Goal: Information Seeking & Learning: Learn about a topic

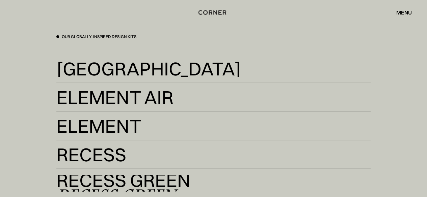
scroll to position [1057, 0]
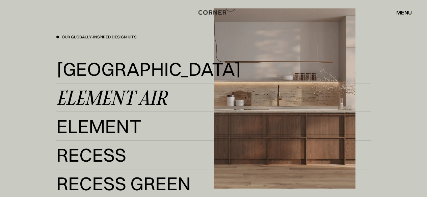
click at [254, 99] on link "Element Air Element Air" at bounding box center [213, 98] width 314 height 17
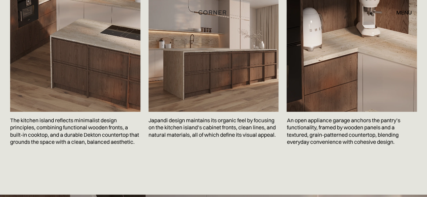
scroll to position [1124, 0]
drag, startPoint x: 84, startPoint y: 135, endPoint x: 128, endPoint y: 133, distance: 44.3
click at [128, 133] on p "The kitchen island reflects minimalist design principles, combining functional …" at bounding box center [75, 131] width 130 height 39
copy p "Dekton countertop"
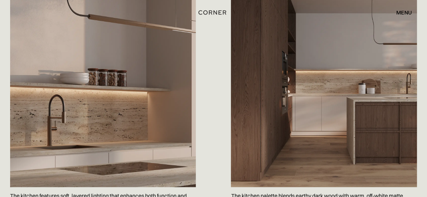
scroll to position [813, 0]
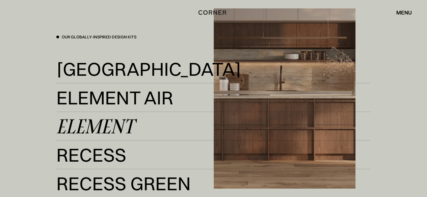
click at [99, 122] on div "Element" at bounding box center [95, 126] width 78 height 16
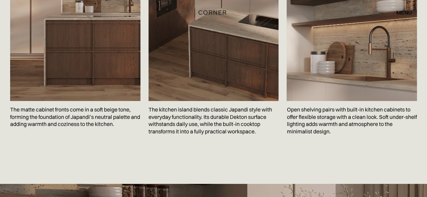
scroll to position [1146, 0]
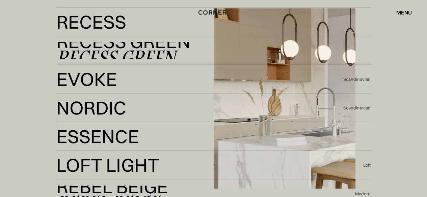
scroll to position [1191, 0]
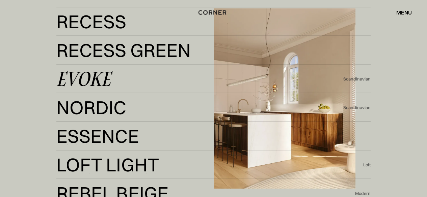
click at [86, 73] on div "Evoke" at bounding box center [83, 79] width 54 height 16
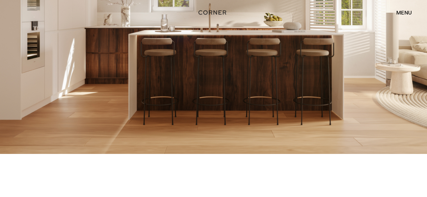
scroll to position [1365, 0]
